Goal: Download file/media

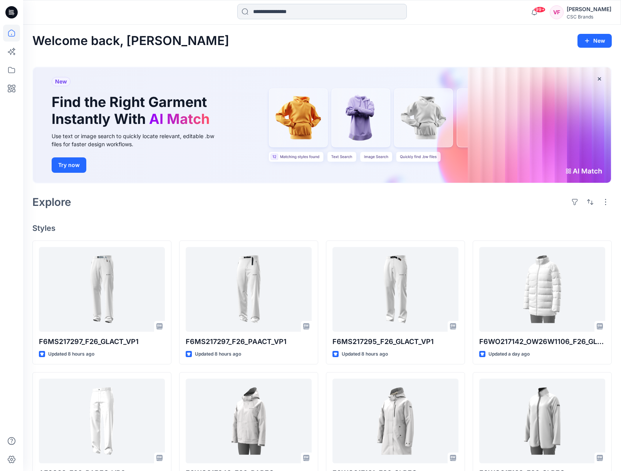
click at [261, 12] on input at bounding box center [321, 11] width 169 height 15
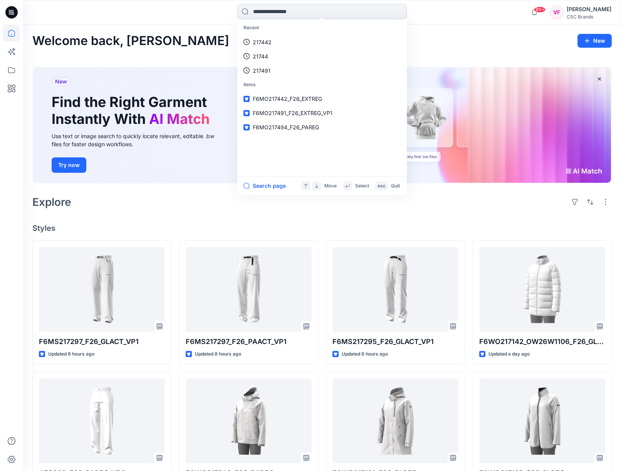
paste input "**********"
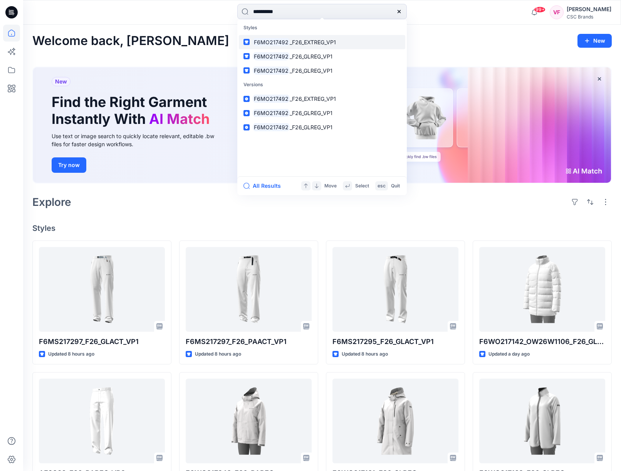
type input "**********"
click at [279, 39] on mark "F6MO217492" at bounding box center [271, 42] width 37 height 9
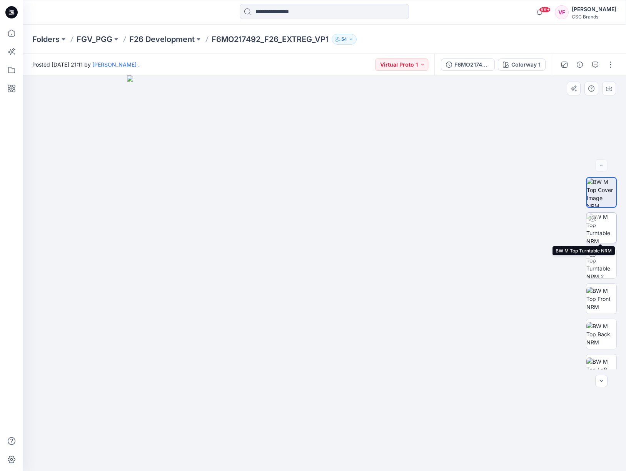
click at [598, 234] on img at bounding box center [602, 228] width 30 height 30
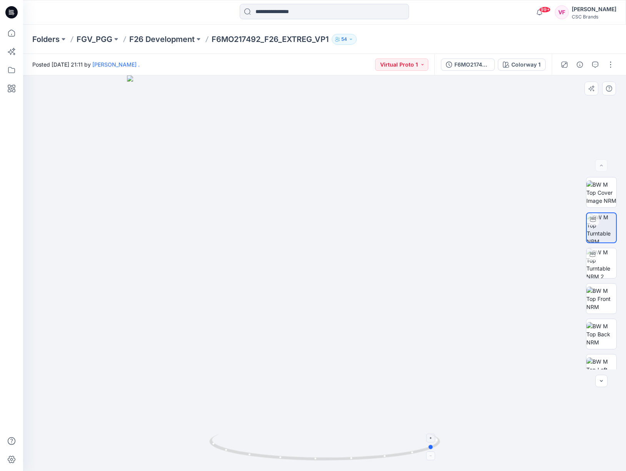
drag, startPoint x: 324, startPoint y: 460, endPoint x: 439, endPoint y: 445, distance: 115.3
click at [436, 446] on icon at bounding box center [325, 448] width 233 height 29
click at [439, 445] on icon at bounding box center [325, 448] width 233 height 29
click at [606, 305] on img at bounding box center [602, 299] width 30 height 24
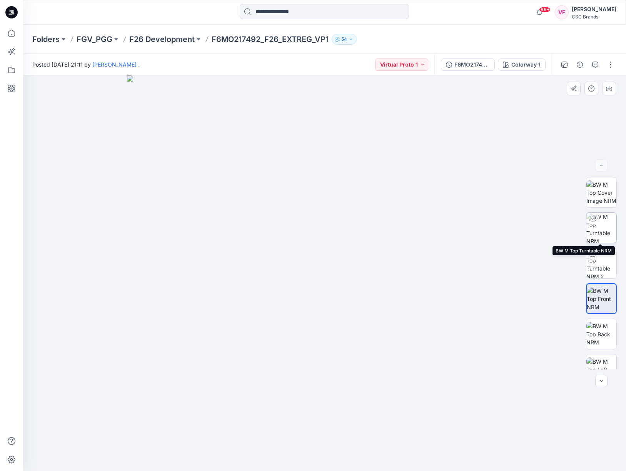
click at [600, 234] on img at bounding box center [602, 228] width 30 height 30
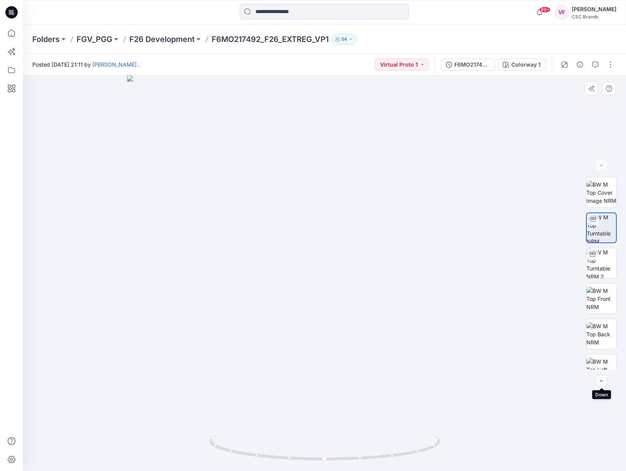
click at [600, 379] on icon "button" at bounding box center [602, 381] width 6 height 6
click at [600, 381] on icon "button" at bounding box center [602, 381] width 6 height 6
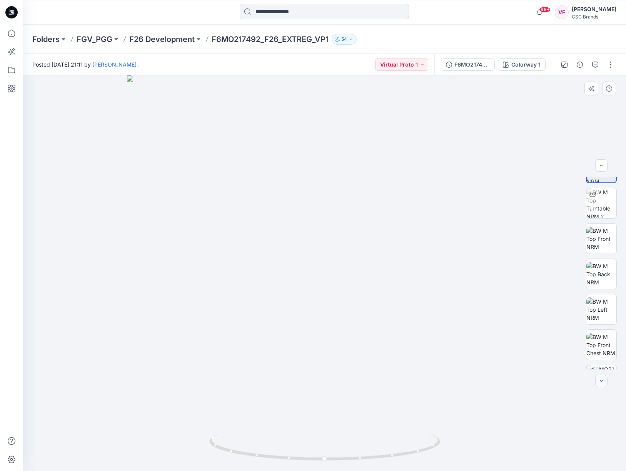
click at [601, 381] on icon "button" at bounding box center [601, 381] width 3 height 2
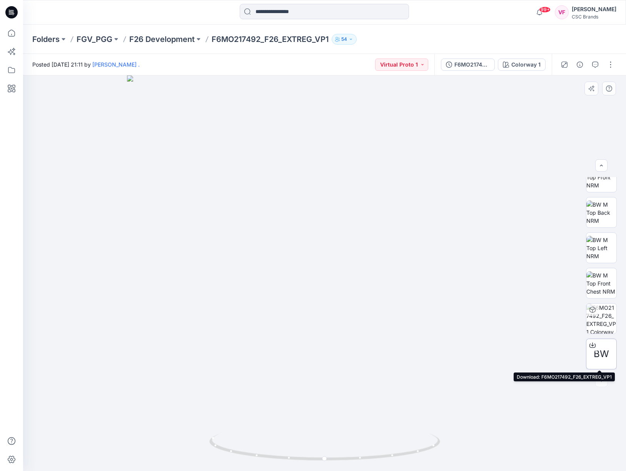
click at [600, 353] on span "BW" at bounding box center [601, 354] width 15 height 14
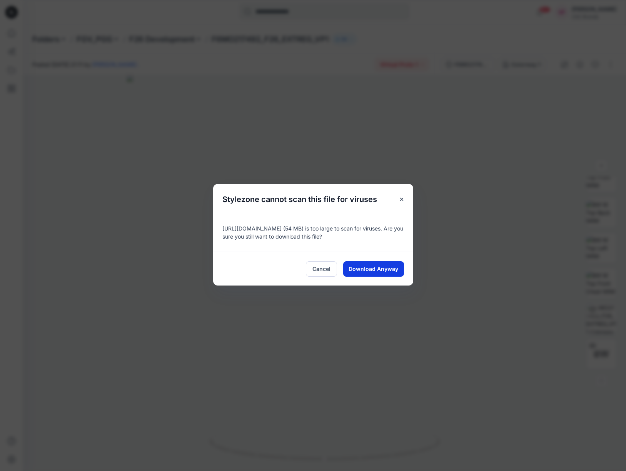
click at [370, 270] on span "Download Anyway" at bounding box center [374, 269] width 50 height 8
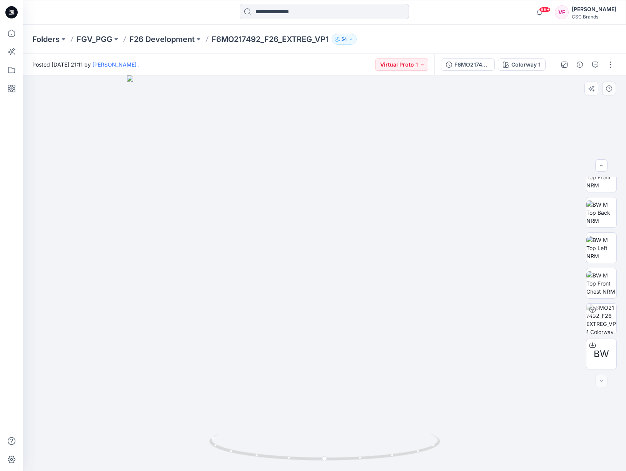
click at [166, 160] on div at bounding box center [324, 273] width 603 height 396
